Goal: Information Seeking & Learning: Learn about a topic

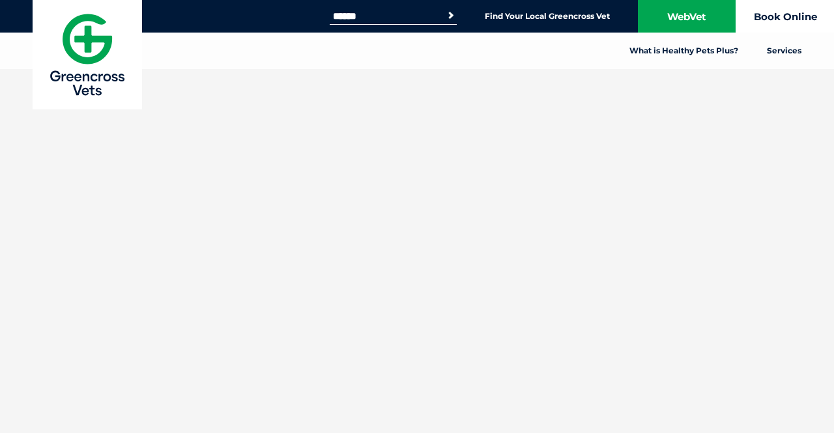
click at [778, 20] on link "Book Online" at bounding box center [785, 16] width 98 height 33
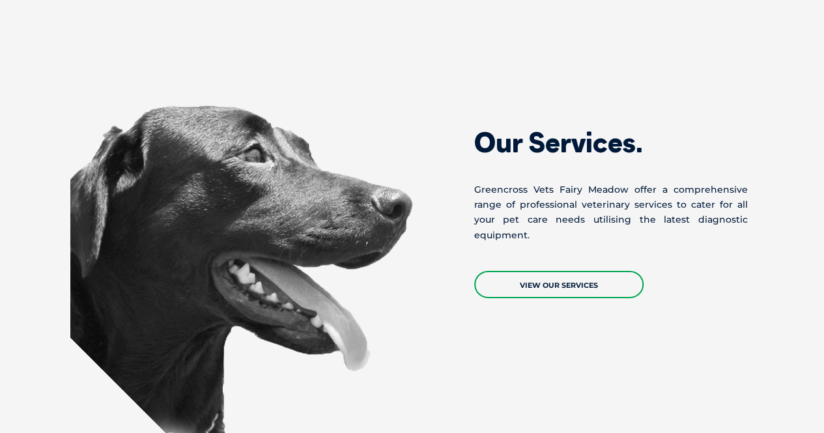
scroll to position [1954, 0]
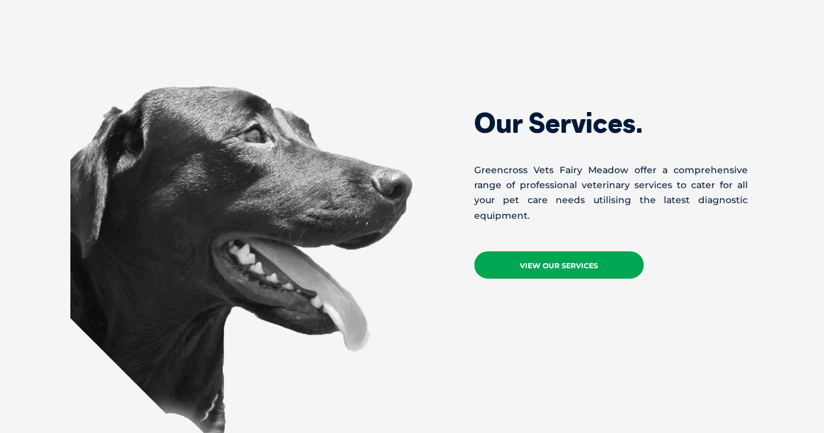
click at [538, 251] on link "View Our Services" at bounding box center [558, 264] width 169 height 27
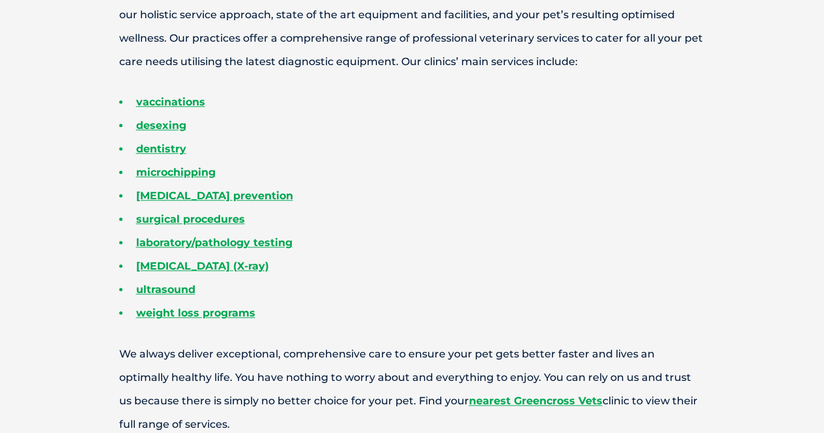
scroll to position [521, 0]
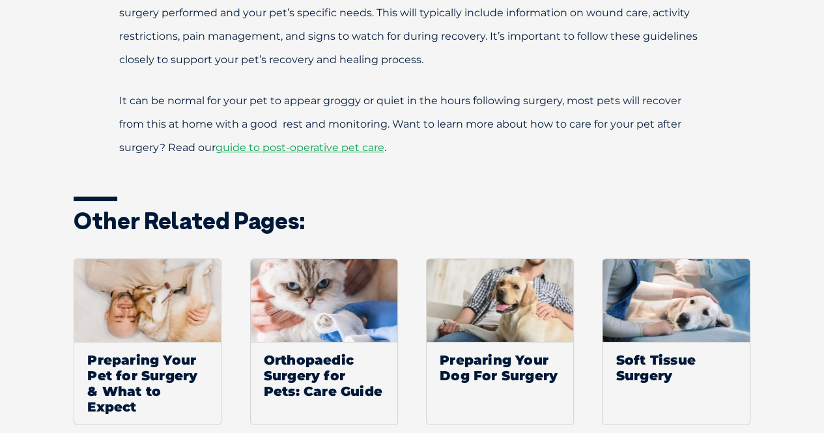
scroll to position [2084, 0]
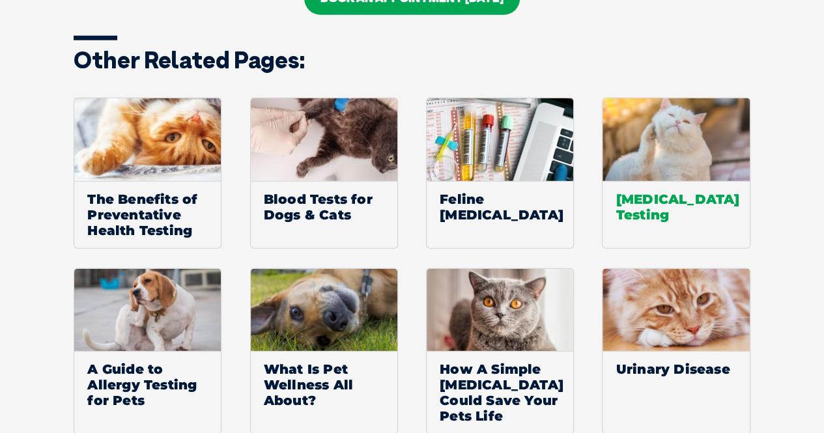
scroll to position [1758, 0]
